Goal: Information Seeking & Learning: Learn about a topic

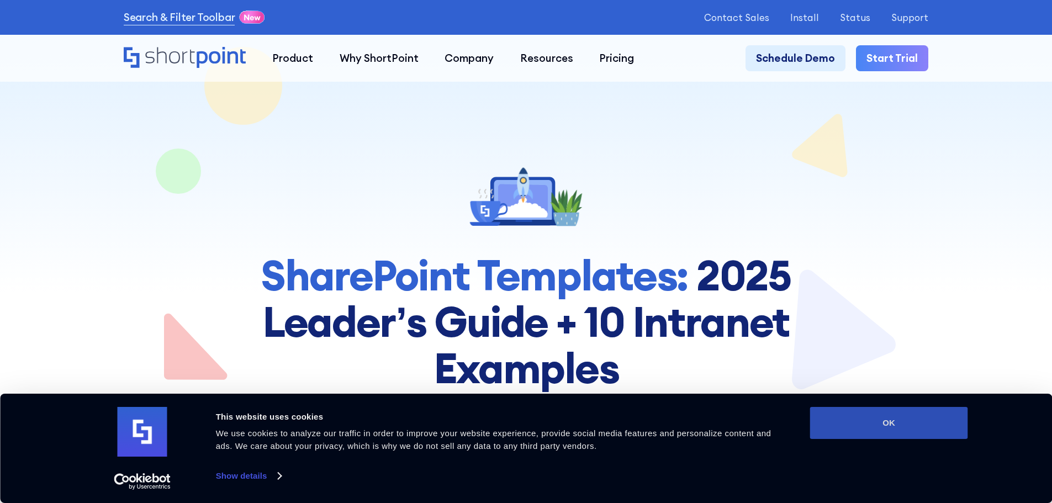
click at [910, 424] on button "OK" at bounding box center [889, 423] width 158 height 32
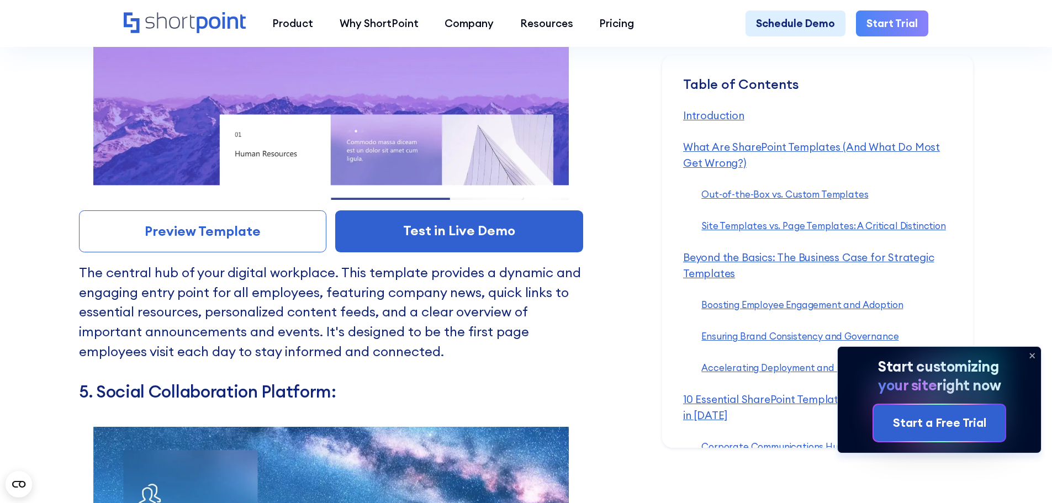
scroll to position [7647, 0]
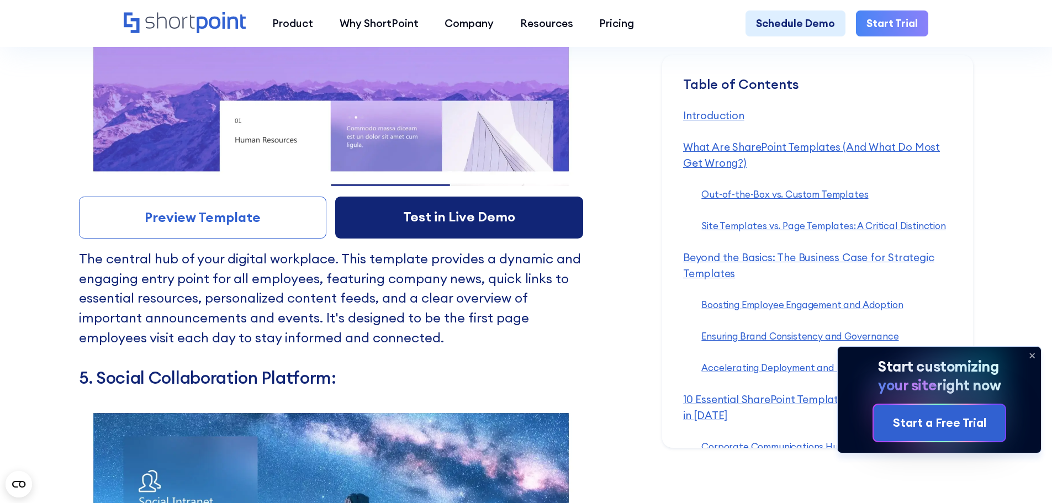
click at [379, 238] on link "Test in Live Demo" at bounding box center [459, 218] width 248 height 42
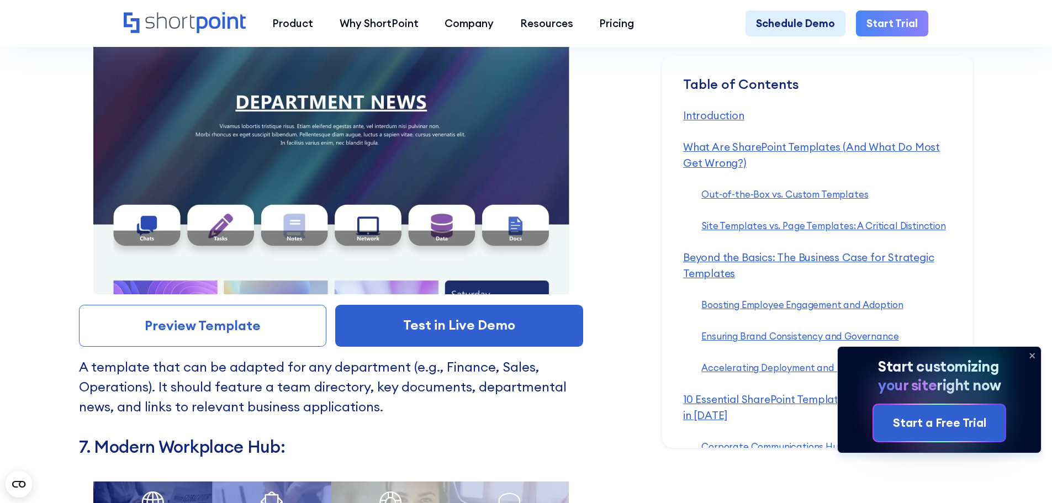
scroll to position [8475, 0]
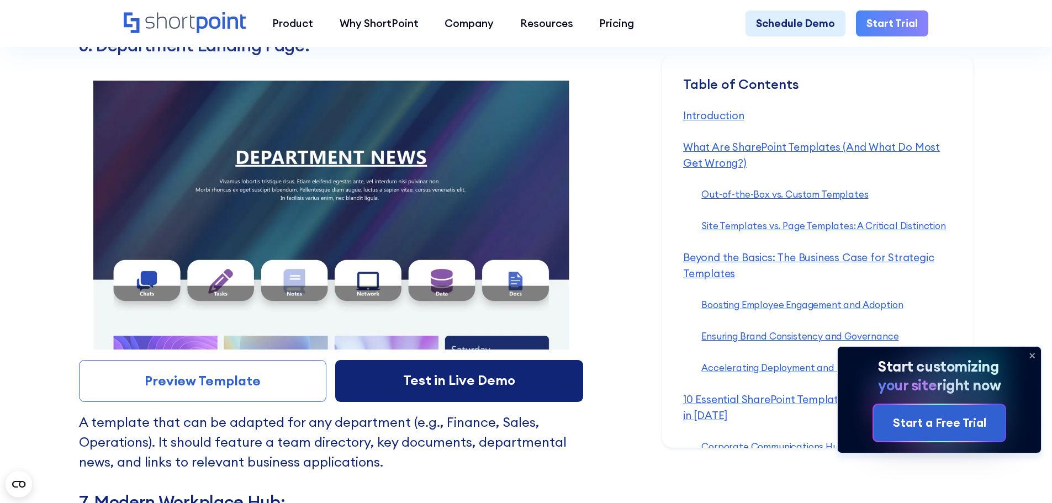
click at [384, 401] on link "Test in Live Demo" at bounding box center [459, 381] width 248 height 42
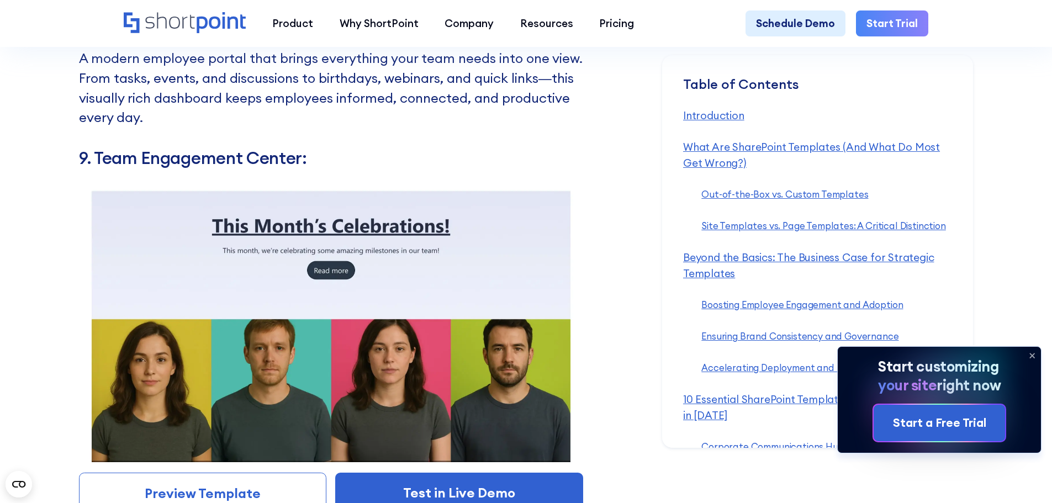
scroll to position [9800, 0]
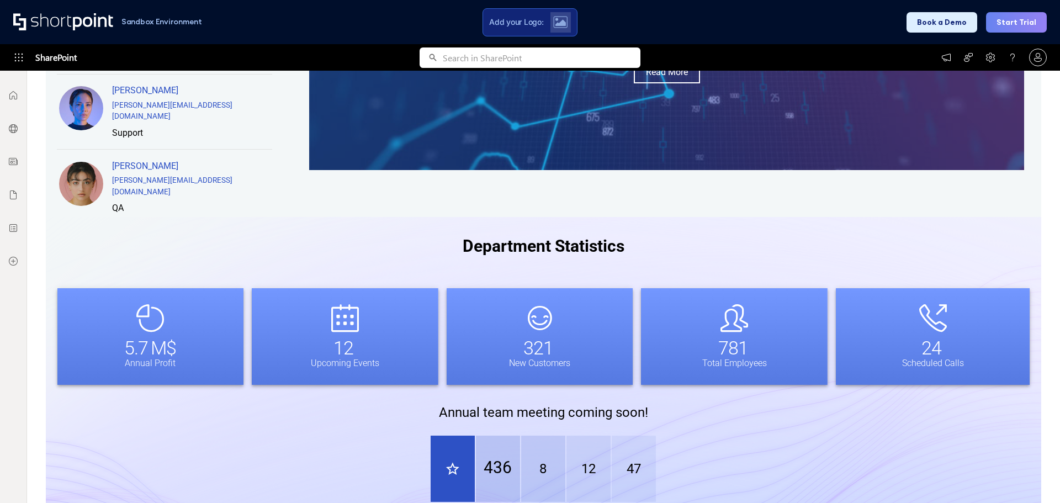
scroll to position [849, 0]
